Goal: Use online tool/utility: Utilize a website feature to perform a specific function

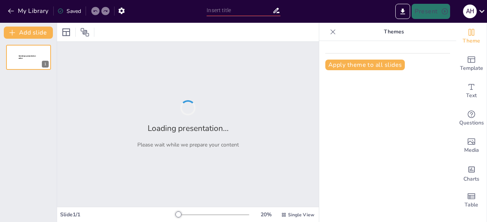
type input "Impacto del Aporte Social [DATE]-[DATE]: Resultados y Beneficiarios"
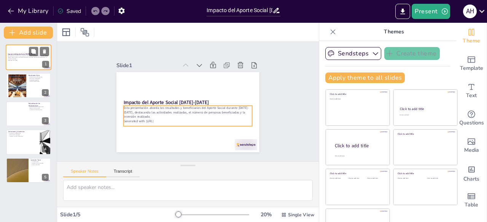
click at [21, 56] on p "Esta presentación aborda los resultados y beneficiarios del Aporte Social duran…" at bounding box center [28, 58] width 41 height 4
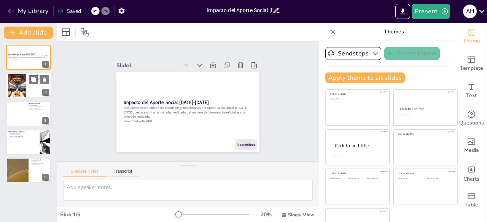
click at [32, 91] on div at bounding box center [29, 86] width 46 height 26
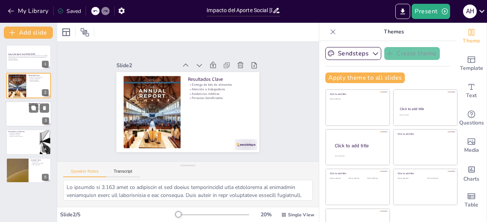
click at [27, 117] on div at bounding box center [29, 114] width 46 height 26
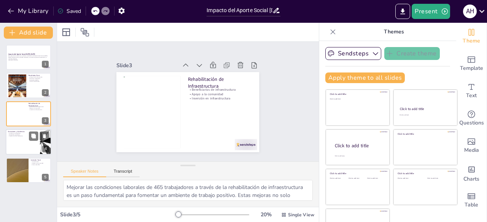
click at [24, 141] on div at bounding box center [29, 142] width 46 height 26
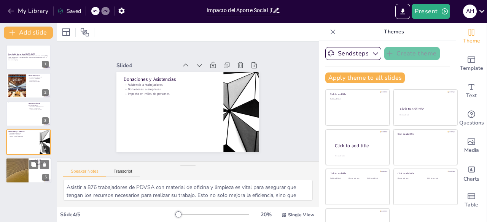
click at [28, 168] on div at bounding box center [17, 171] width 46 height 26
type textarea "La inversión total de $546.970,30 es un reflejo del compromiso social de las em…"
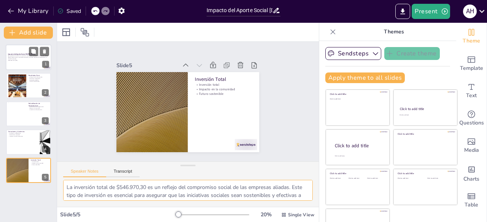
click at [20, 53] on div at bounding box center [29, 57] width 46 height 26
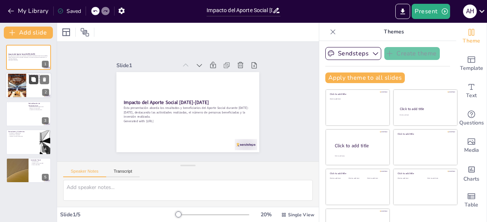
click at [30, 79] on button at bounding box center [33, 79] width 9 height 9
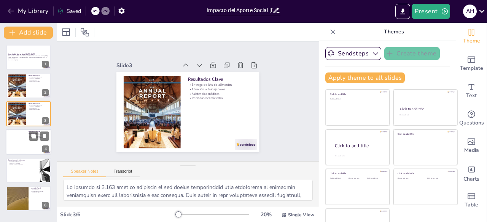
click at [34, 147] on div at bounding box center [29, 142] width 46 height 26
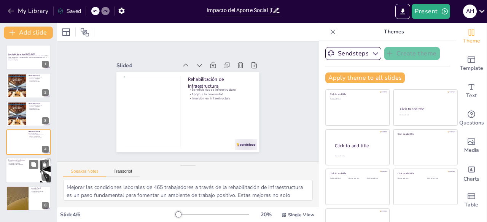
click at [18, 173] on div at bounding box center [29, 171] width 46 height 26
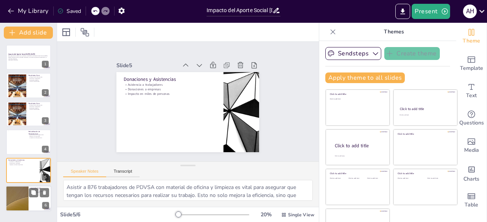
click at [18, 202] on div at bounding box center [17, 199] width 46 height 26
type textarea "La inversión total de $546.970,30 es un reflejo del compromiso social de las em…"
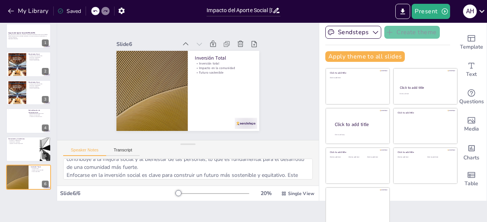
scroll to position [57, 0]
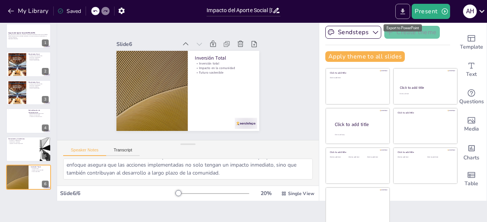
click at [406, 17] on button "Export to PowerPoint" at bounding box center [402, 11] width 15 height 15
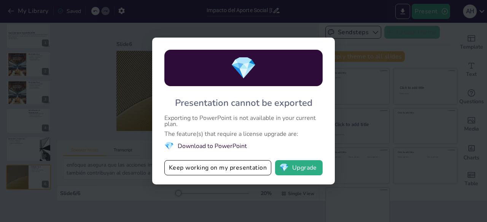
click at [438, 94] on div "💎 Presentation cannot be exported Exporting to PowerPoint is not available in y…" at bounding box center [243, 111] width 487 height 222
drag, startPoint x: 71, startPoint y: 57, endPoint x: 233, endPoint y: 10, distance: 168.9
click at [72, 57] on div "💎 Presentation cannot be exported Exporting to PowerPoint is not available in y…" at bounding box center [243, 111] width 487 height 222
